Goal: Use online tool/utility: Utilize a website feature to perform a specific function

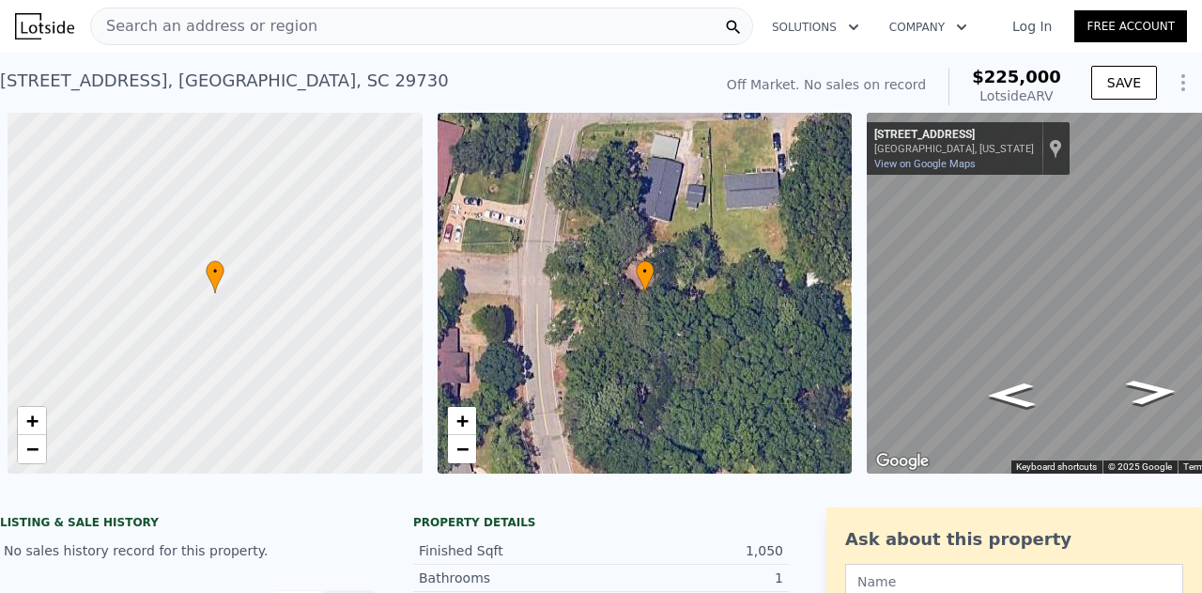
scroll to position [0, 32]
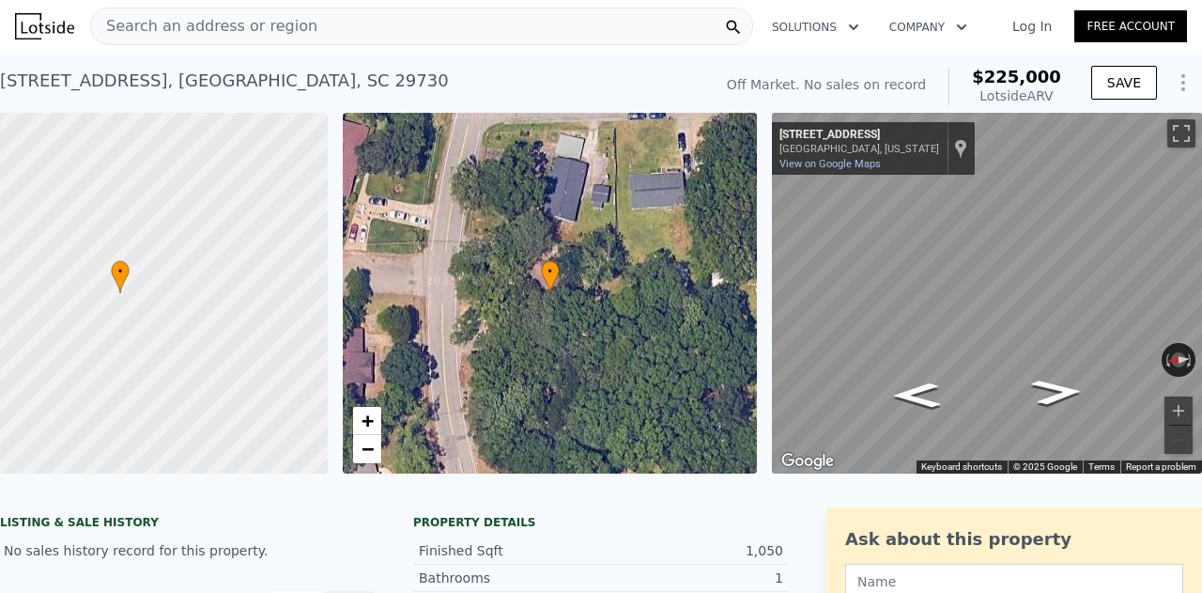
click at [342, 25] on div "Search an address or region" at bounding box center [421, 27] width 663 height 38
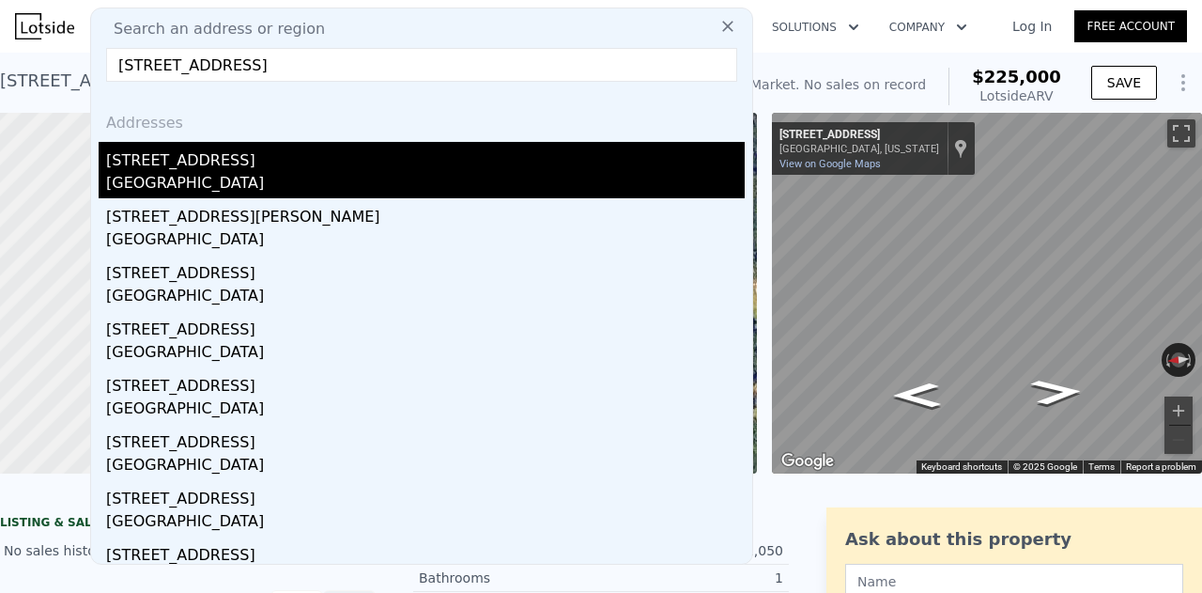
type input "[STREET_ADDRESS]"
click at [207, 182] on div "[GEOGRAPHIC_DATA]" at bounding box center [425, 185] width 639 height 26
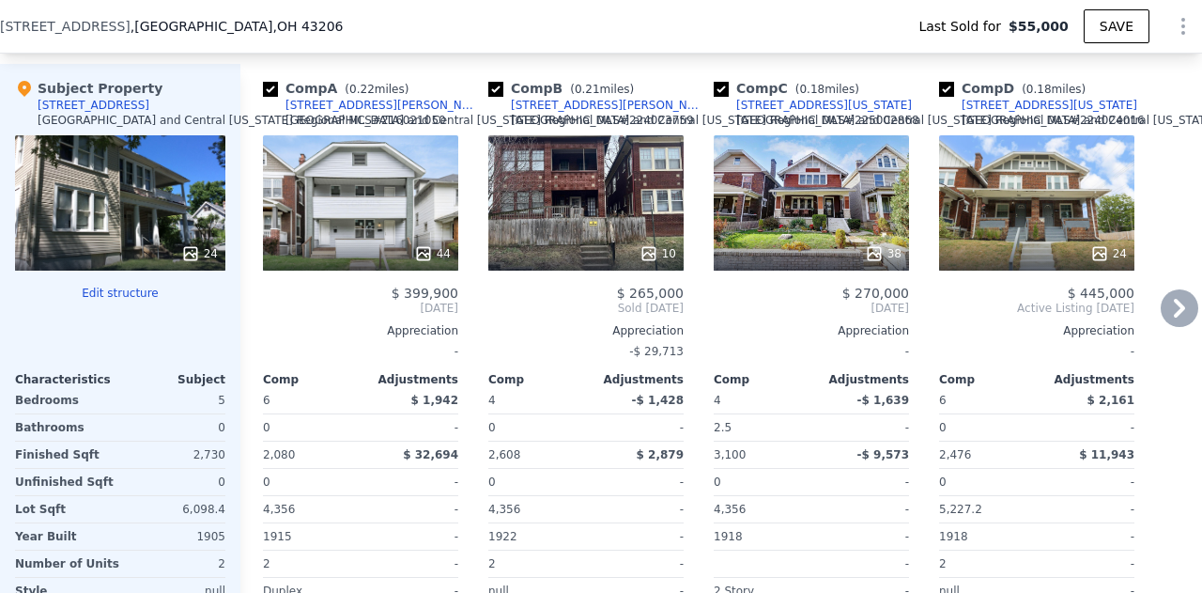
scroll to position [2036, 0]
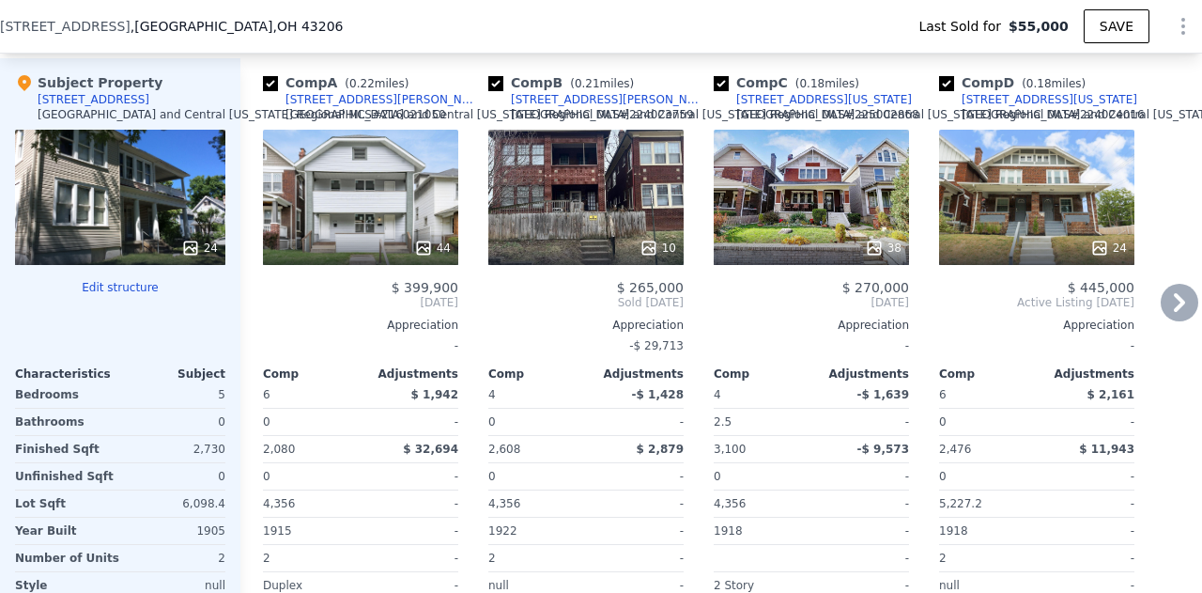
click at [550, 213] on div "10" at bounding box center [585, 197] width 195 height 135
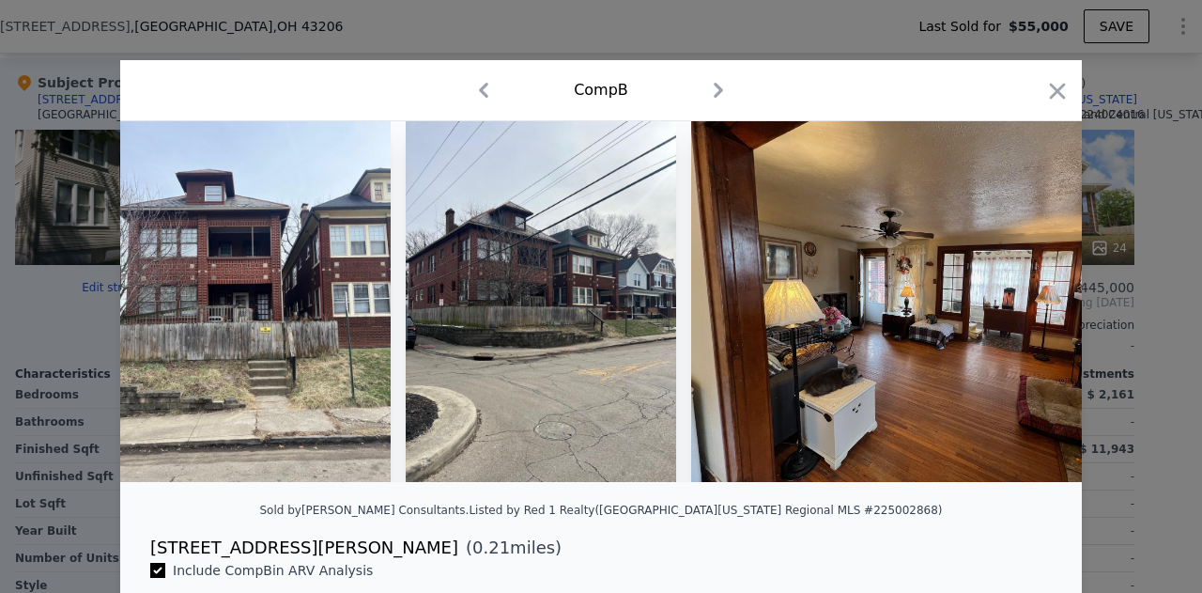
scroll to position [0, 87]
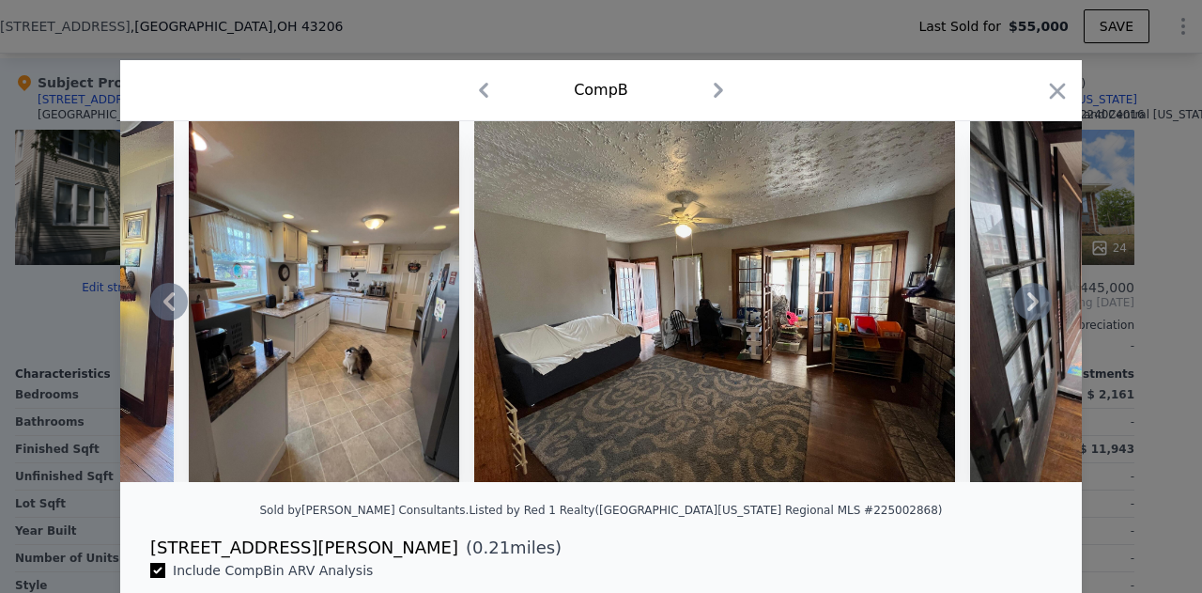
type input "$ 336,000"
type input "$ 254,510"
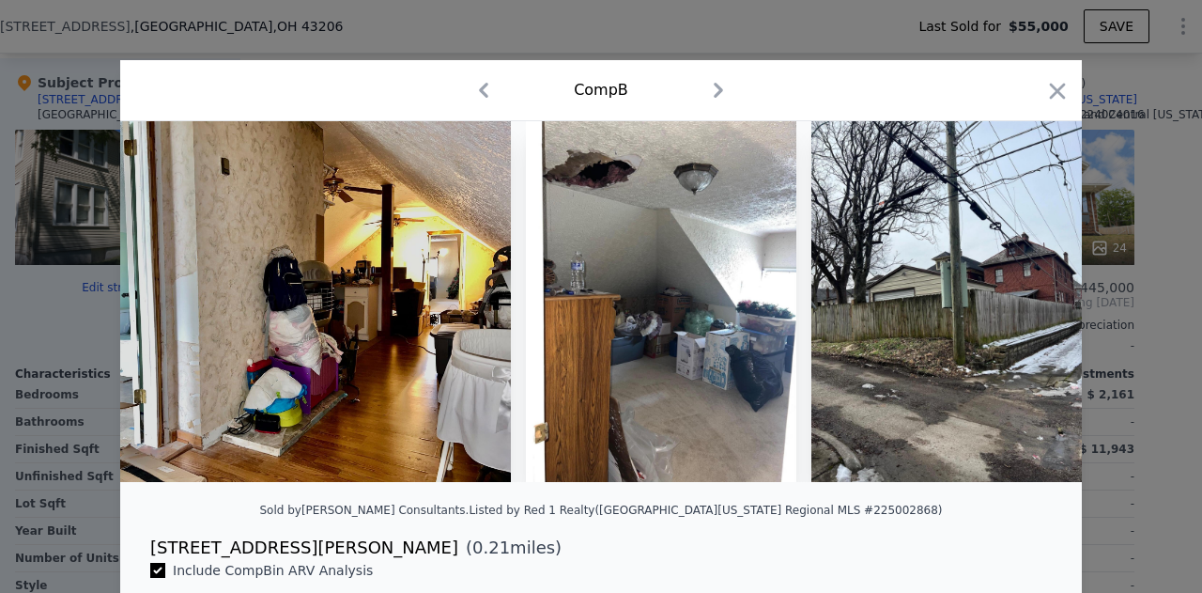
scroll to position [0, 2715]
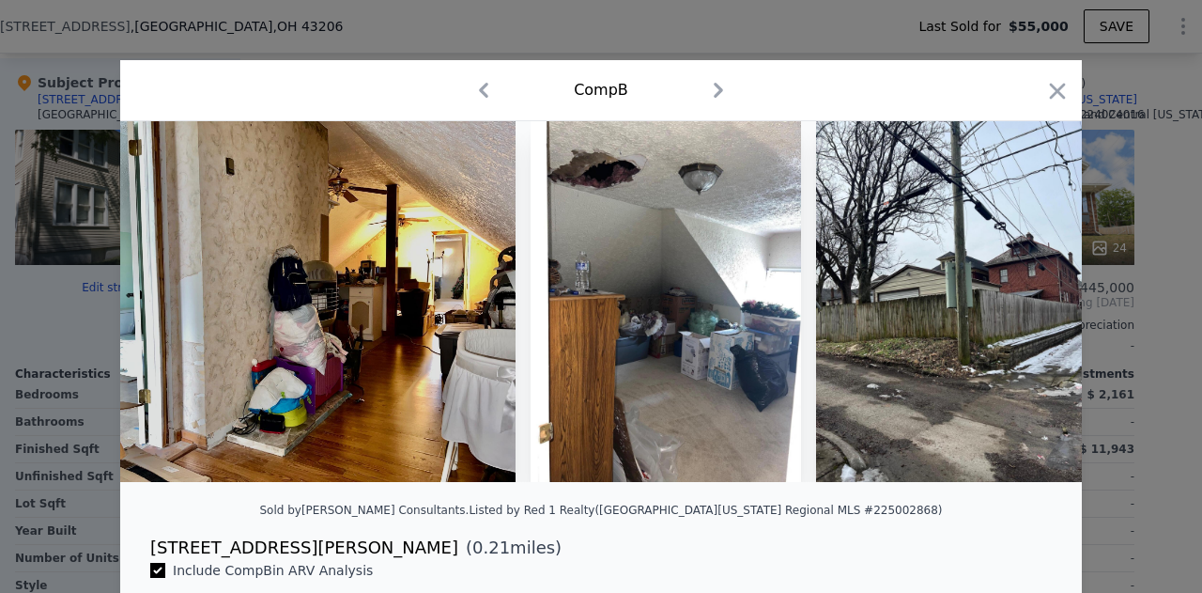
click at [1056, 77] on div "Comp B" at bounding box center [601, 90] width 932 height 30
click at [1052, 93] on icon "button" at bounding box center [1058, 91] width 16 height 16
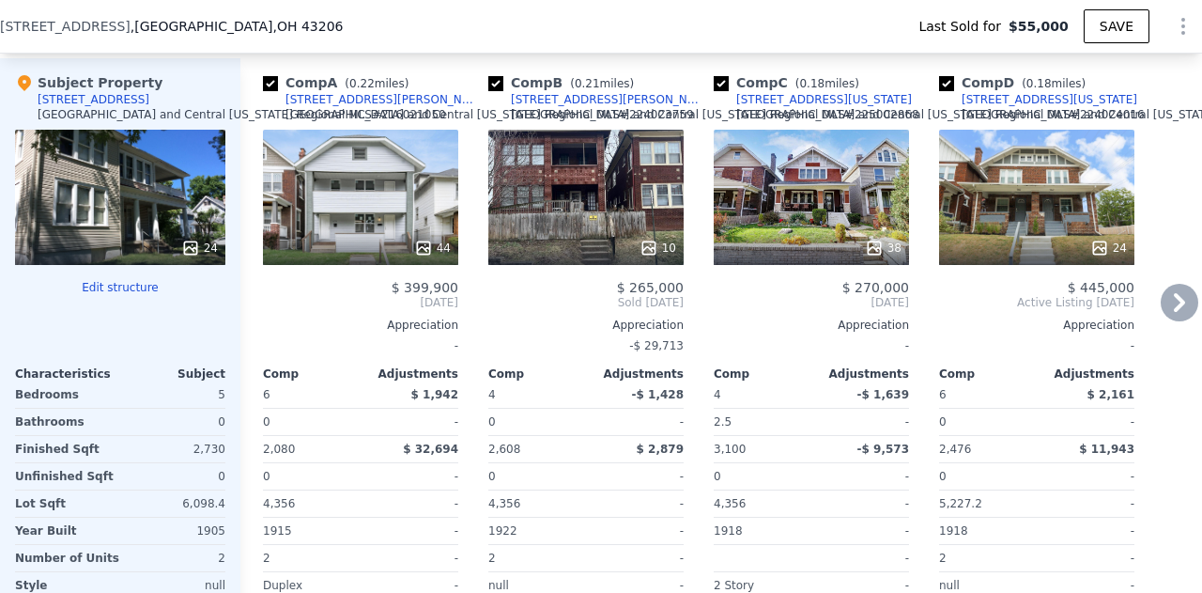
click at [803, 249] on div "38" at bounding box center [811, 248] width 179 height 19
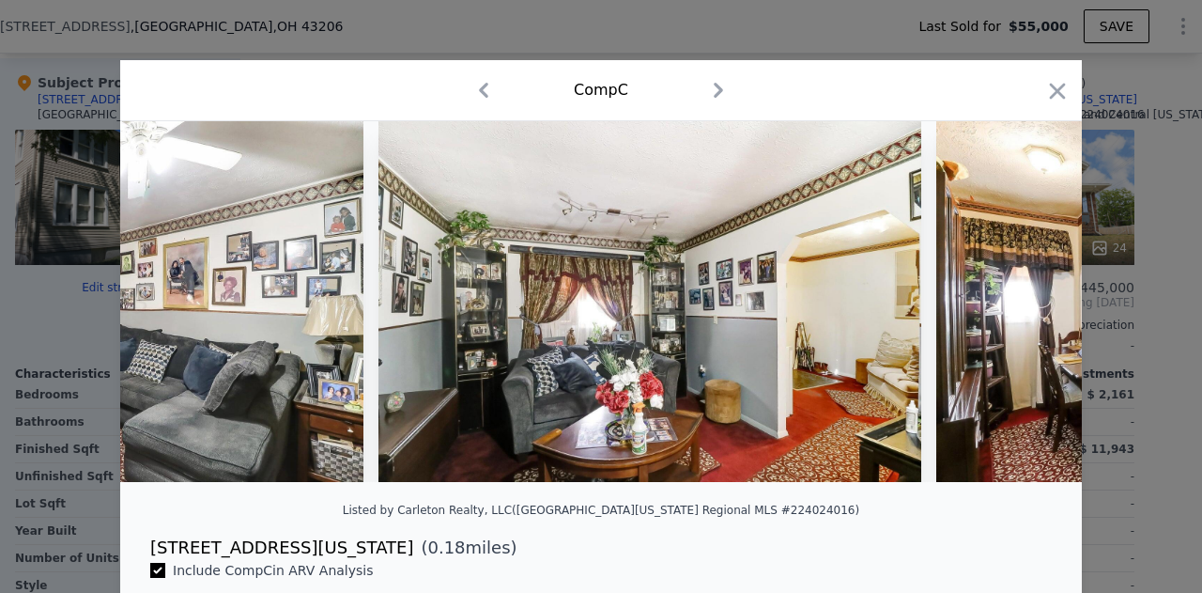
scroll to position [0, 5870]
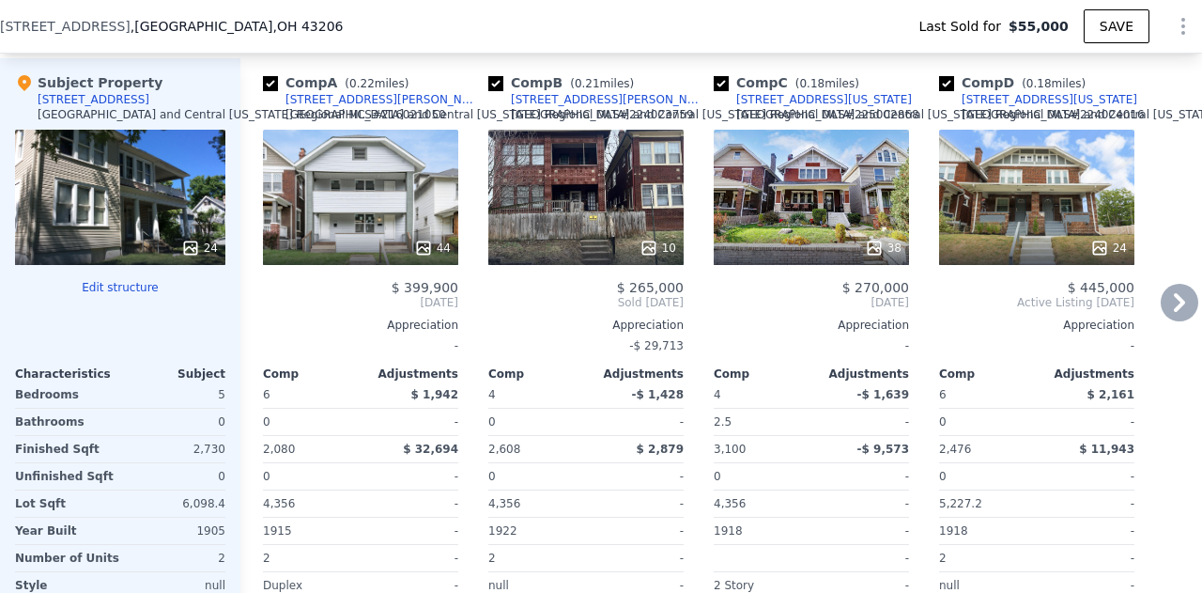
scroll to position [1995, 0]
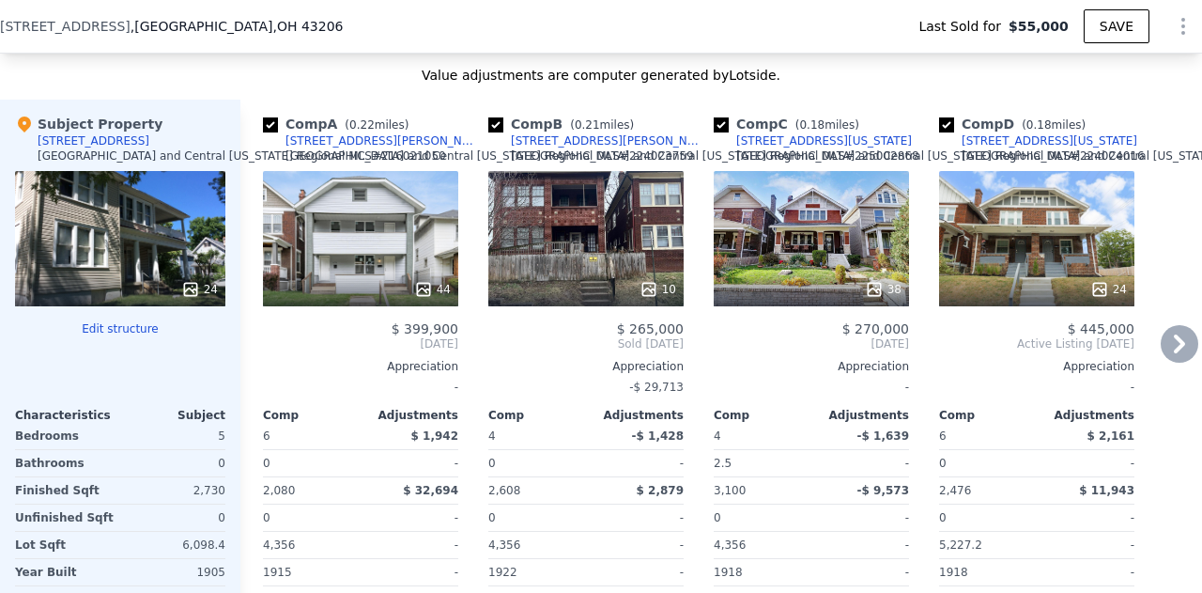
click at [664, 287] on div "10" at bounding box center [658, 289] width 37 height 19
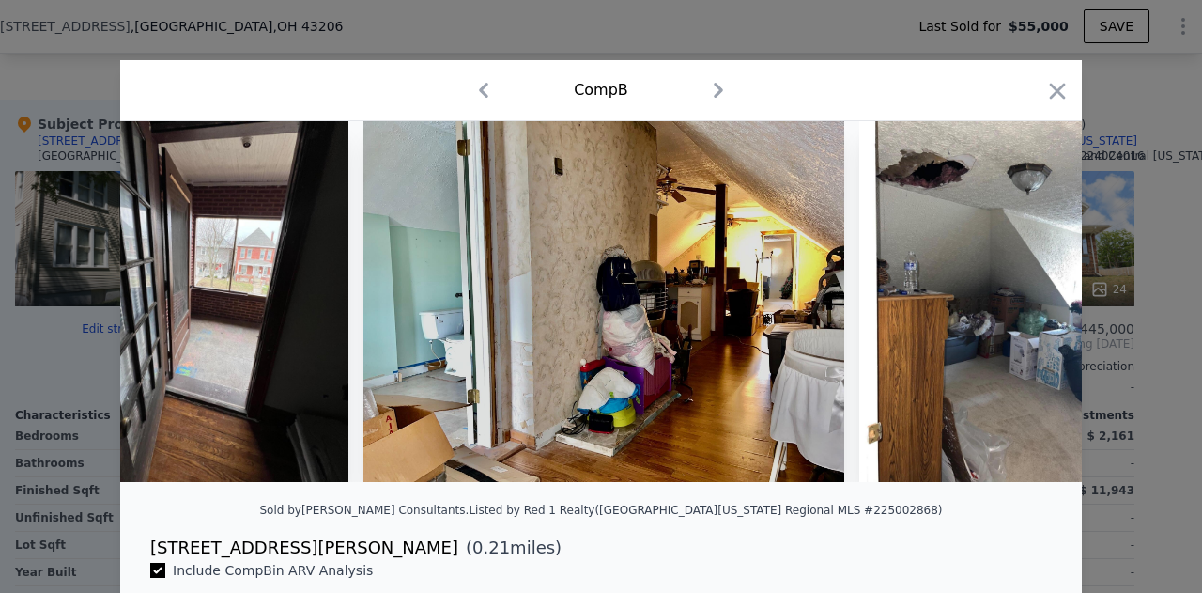
scroll to position [0, 2386]
